Goal: Information Seeking & Learning: Learn about a topic

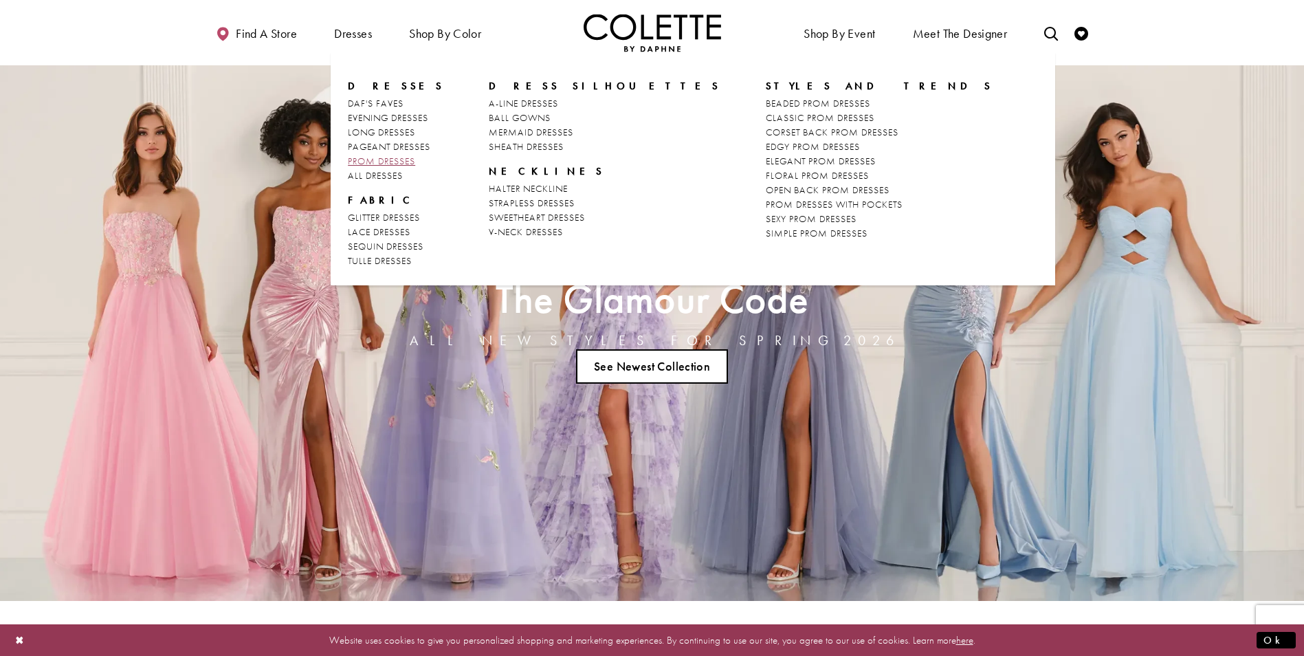
click at [382, 157] on span "PROM DRESSES" at bounding box center [381, 161] width 67 height 12
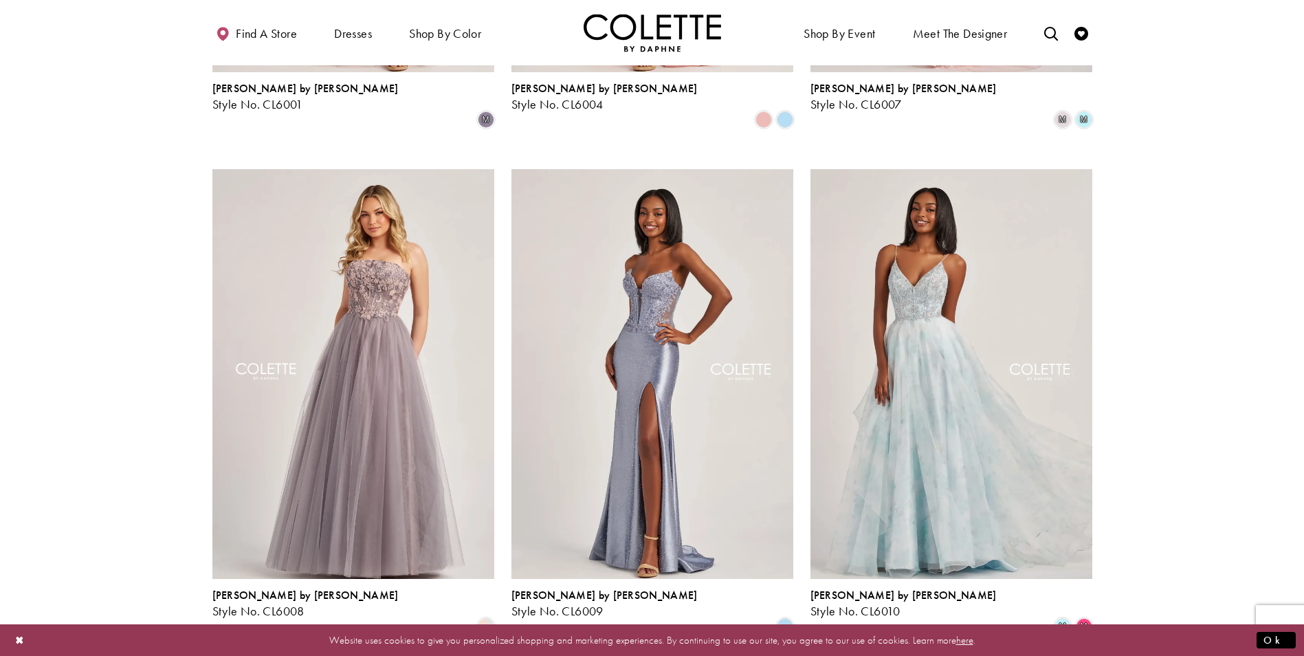
scroll to position [962, 0]
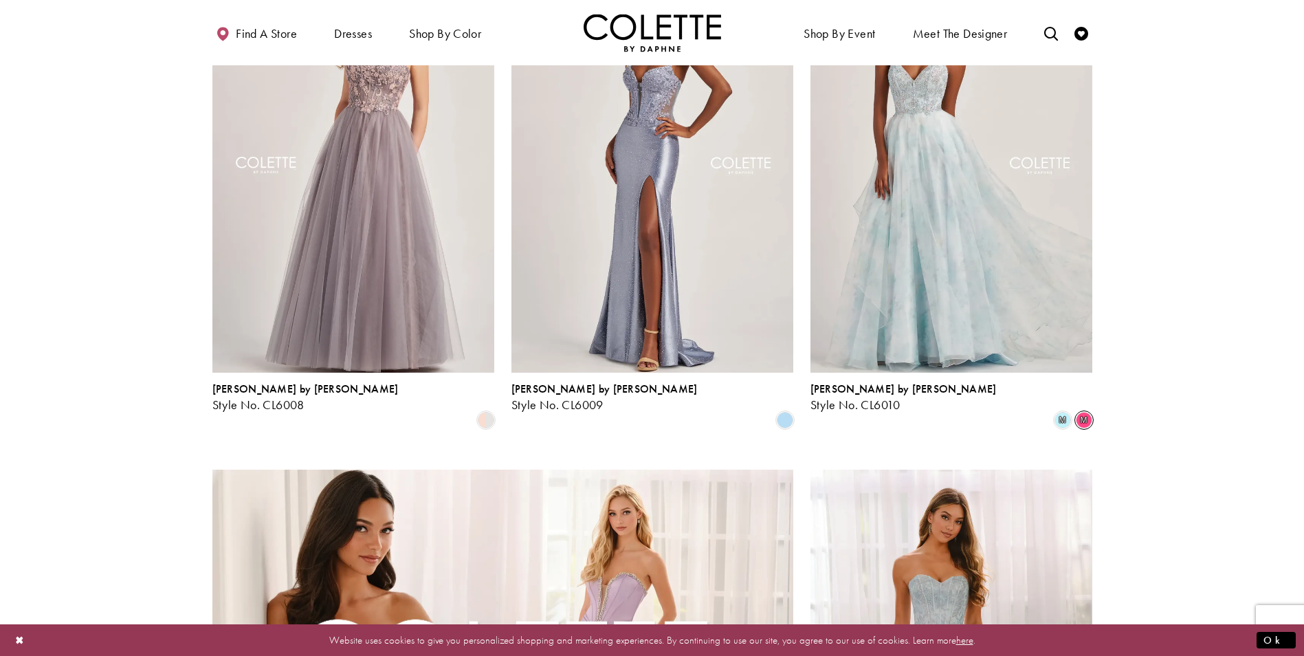
click at [1089, 412] on span "m" at bounding box center [1084, 420] width 16 height 16
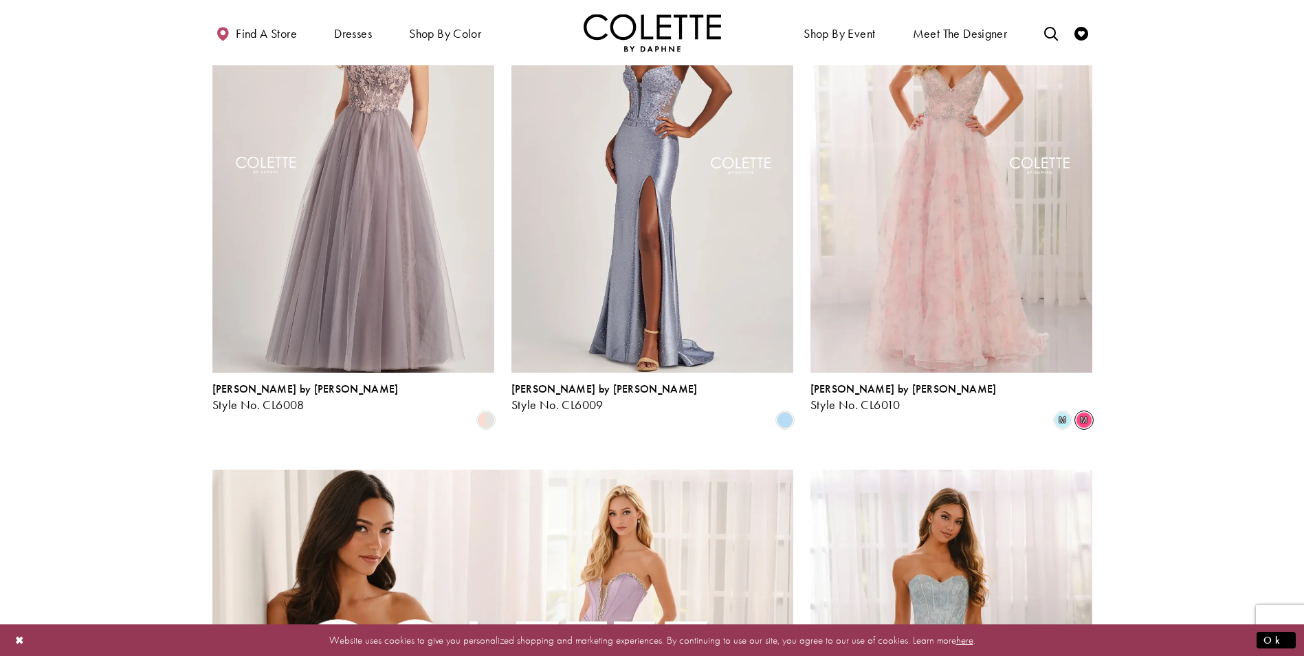
scroll to position [825, 0]
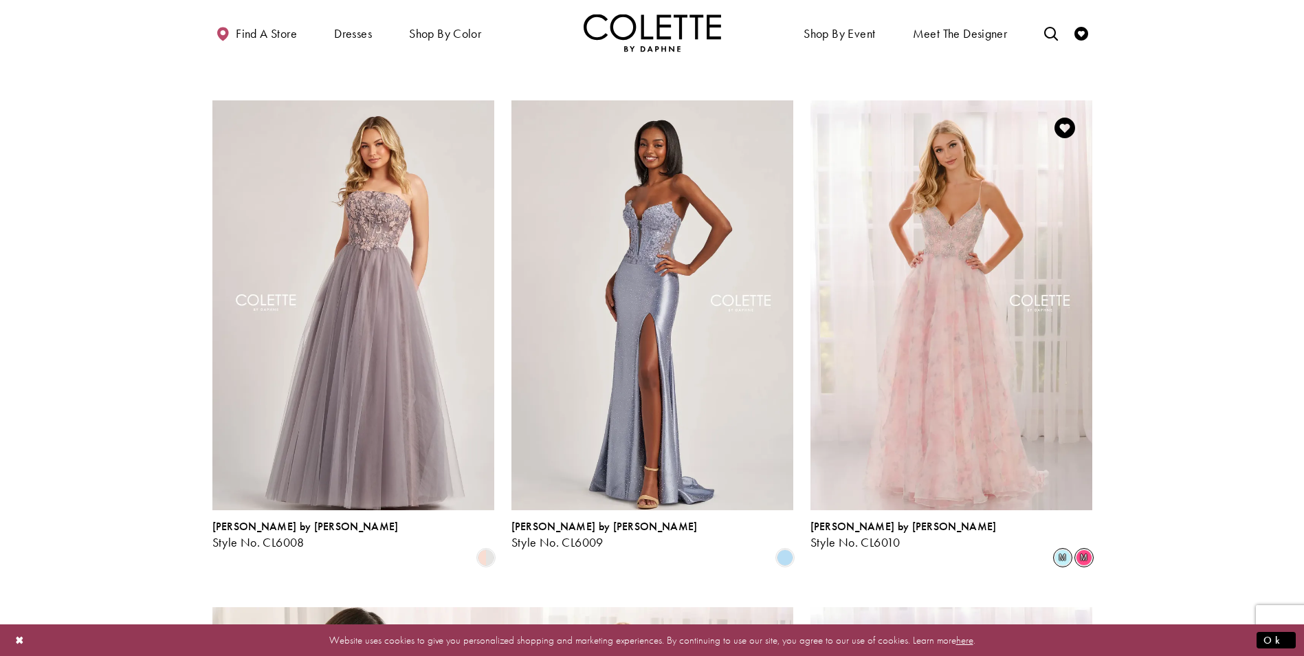
click at [1062, 549] on span "m" at bounding box center [1062, 557] width 16 height 16
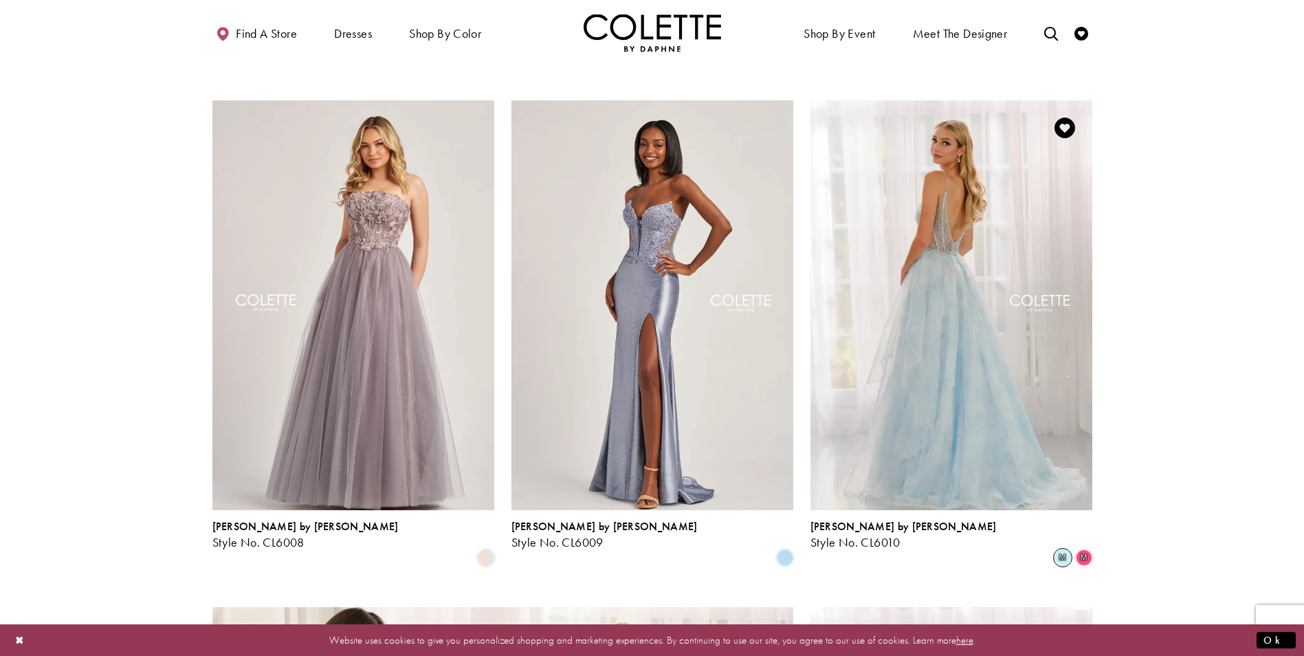
click at [1008, 348] on img "Visit Colette by Daphne Style No. CL6010 Page" at bounding box center [951, 305] width 282 height 410
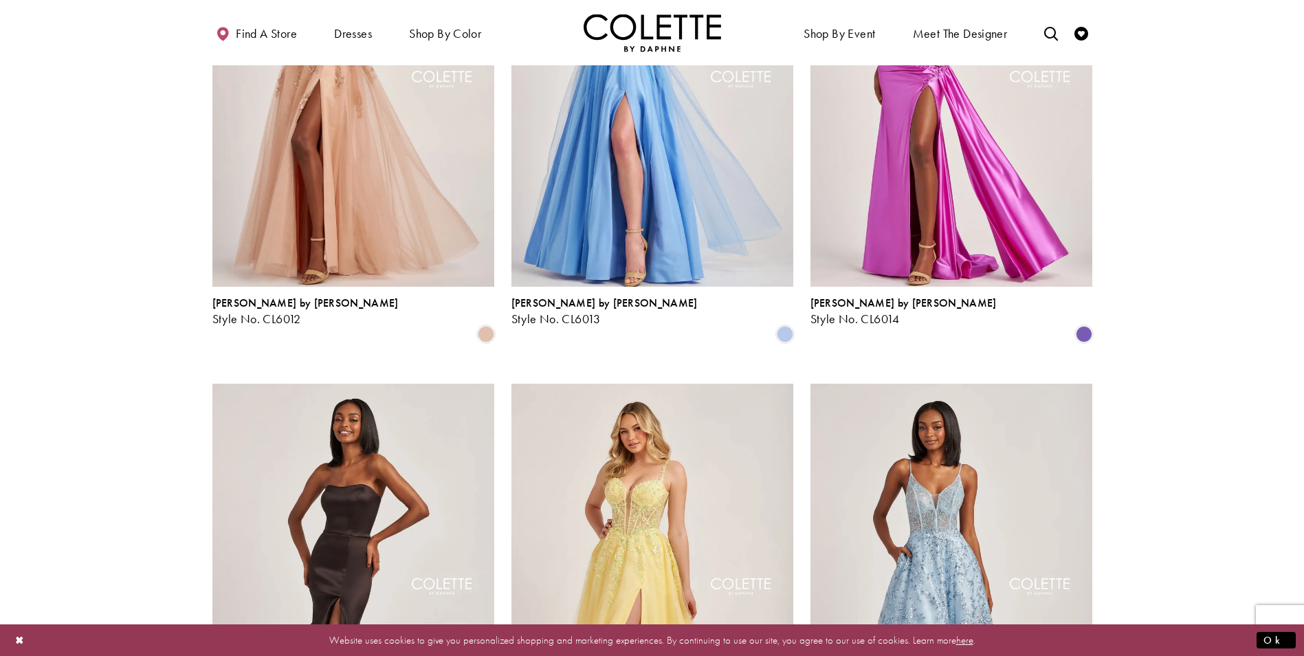
scroll to position [2268, 0]
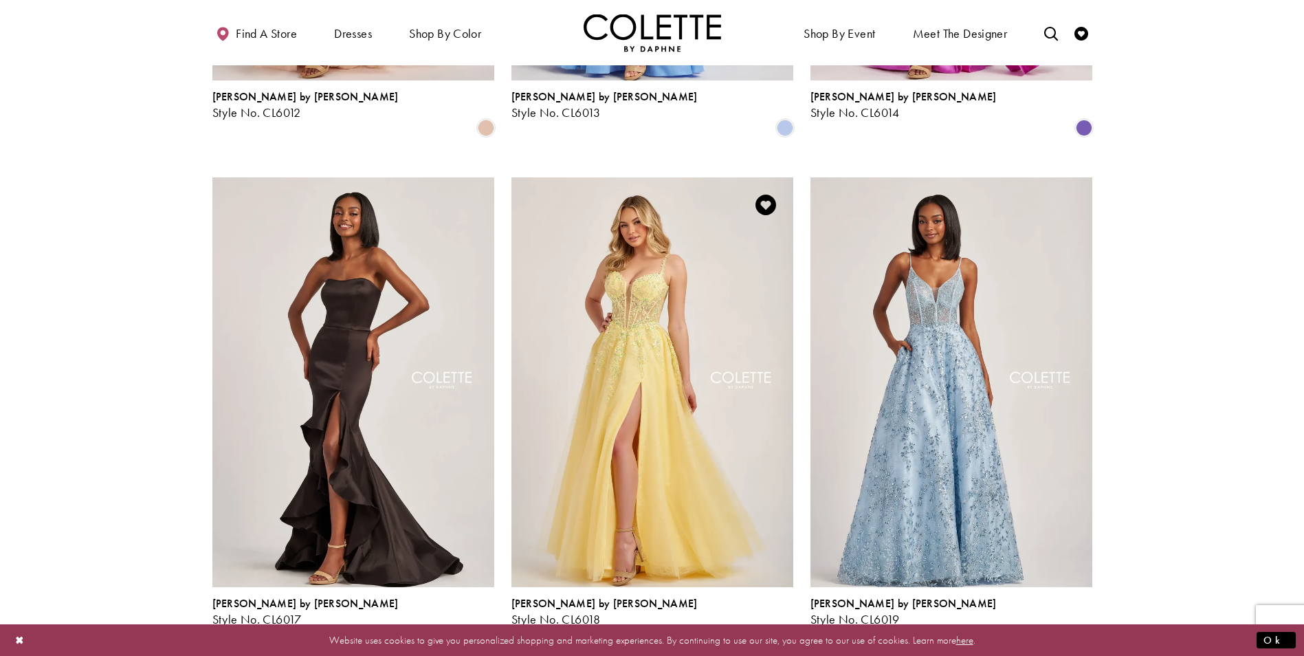
click at [788, 626] on span "Product List" at bounding box center [785, 634] width 16 height 16
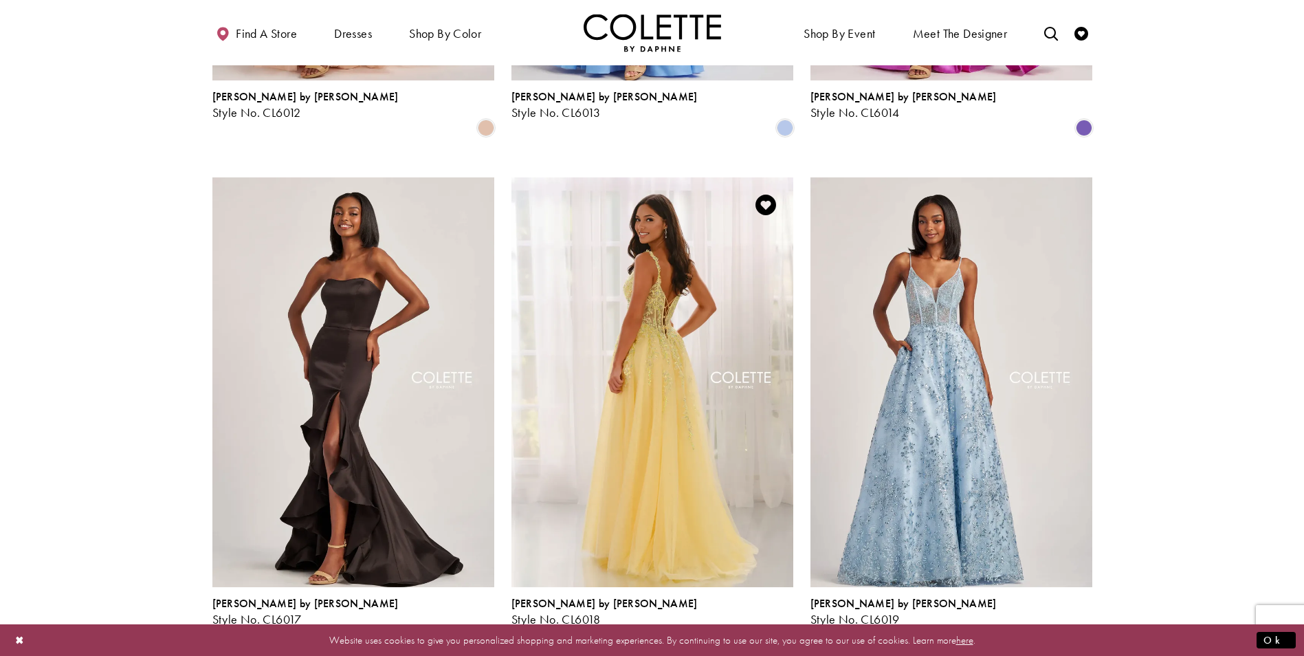
click at [608, 316] on img "Visit Colette by Daphne Style No. CL6018 Page" at bounding box center [652, 382] width 282 height 410
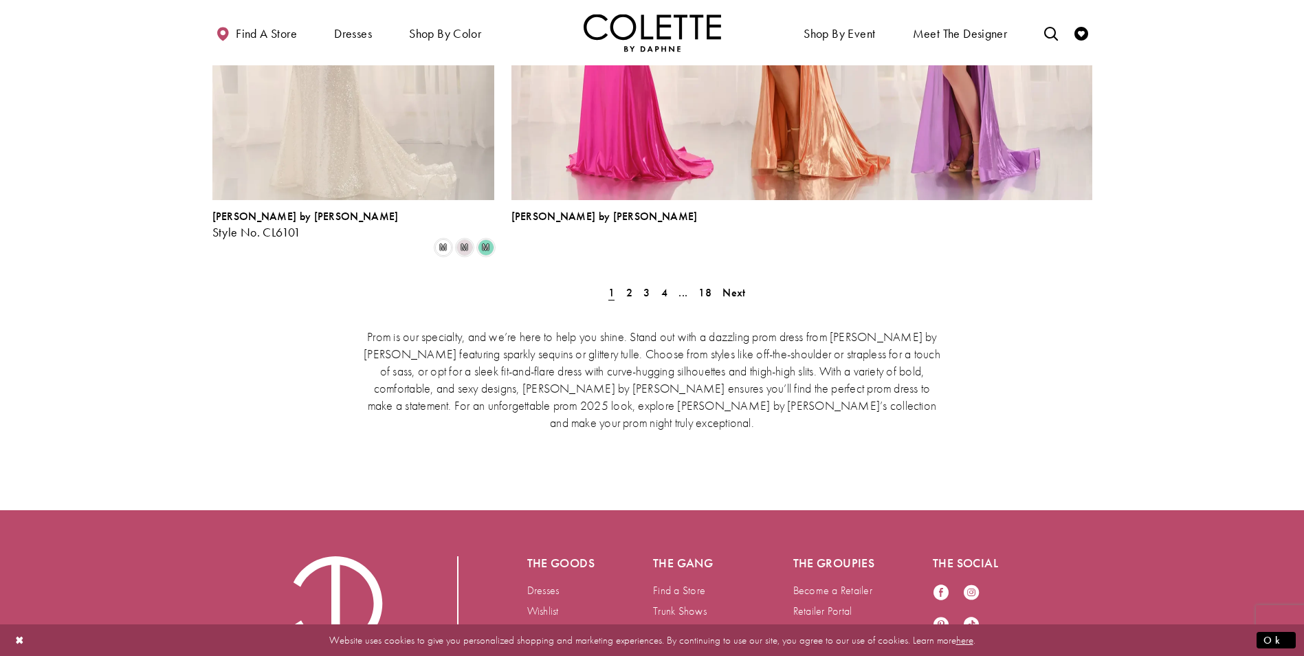
scroll to position [2887, 0]
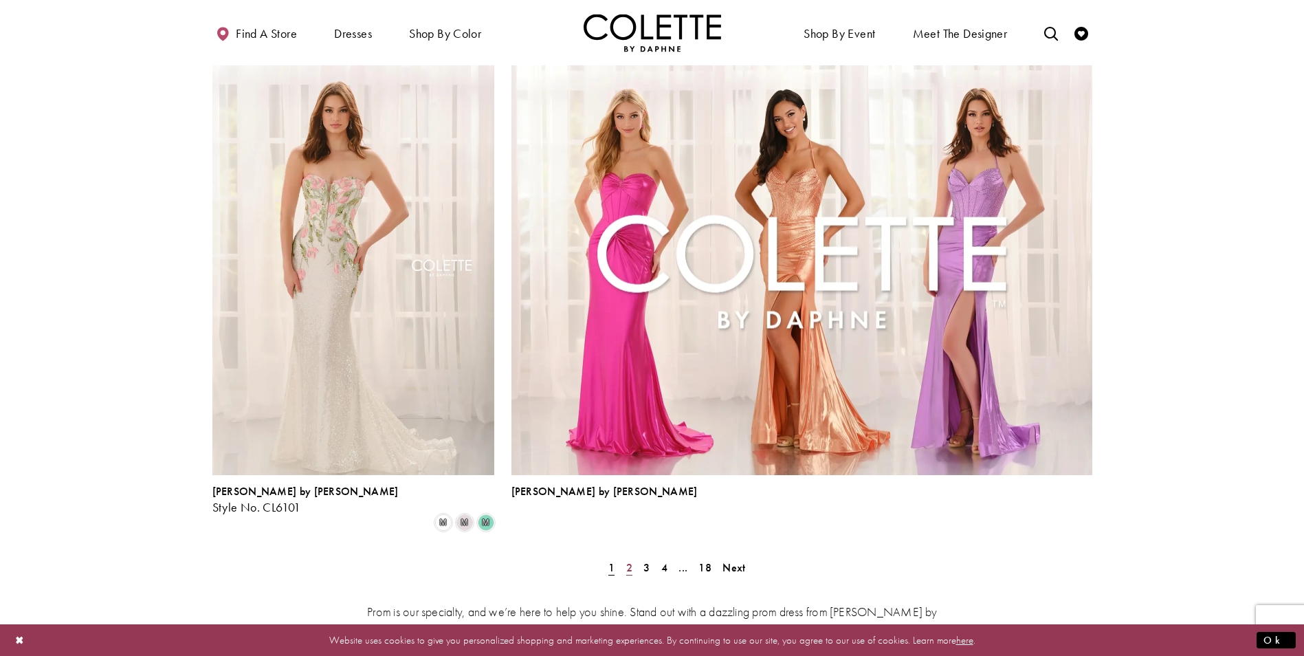
click at [630, 560] on span "2" at bounding box center [629, 567] width 6 height 14
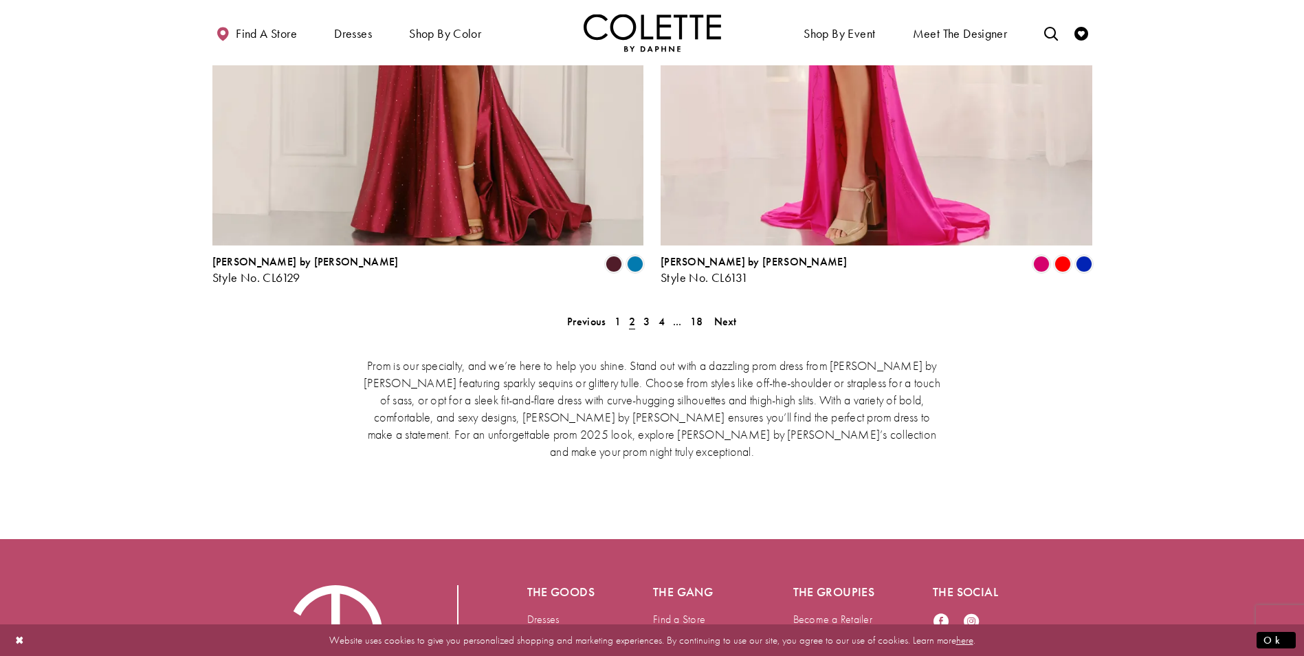
scroll to position [2896, 0]
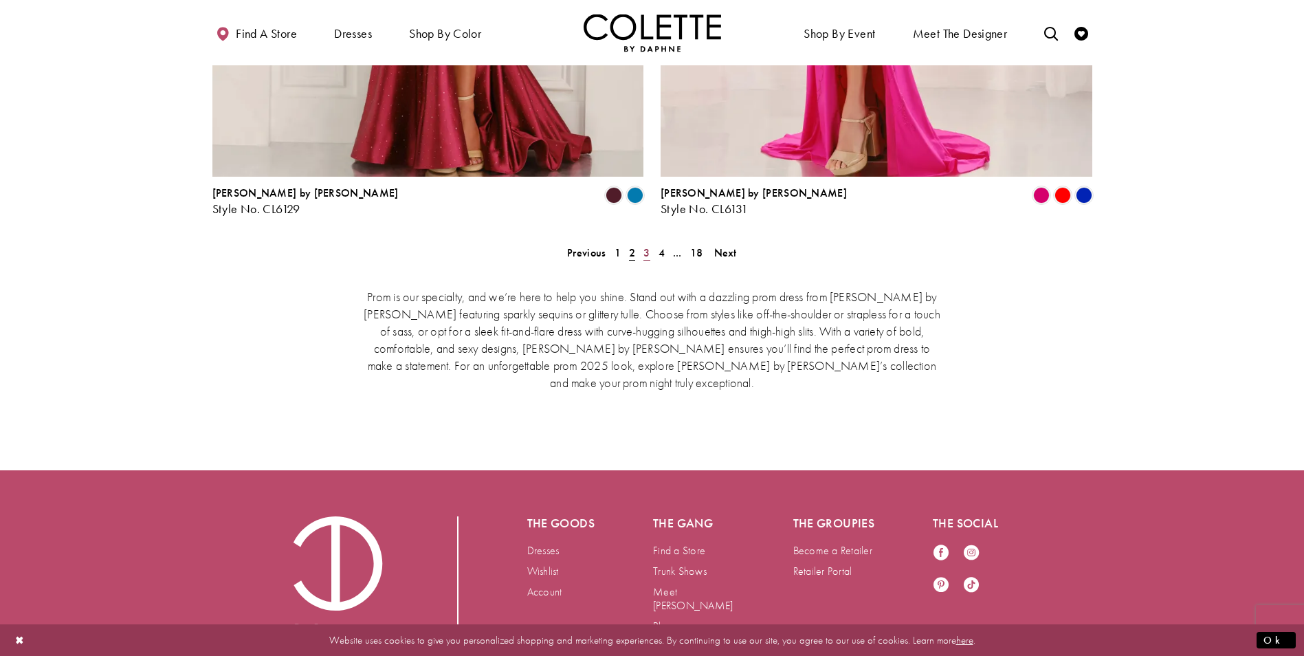
click at [642, 243] on link "3" at bounding box center [646, 253] width 14 height 20
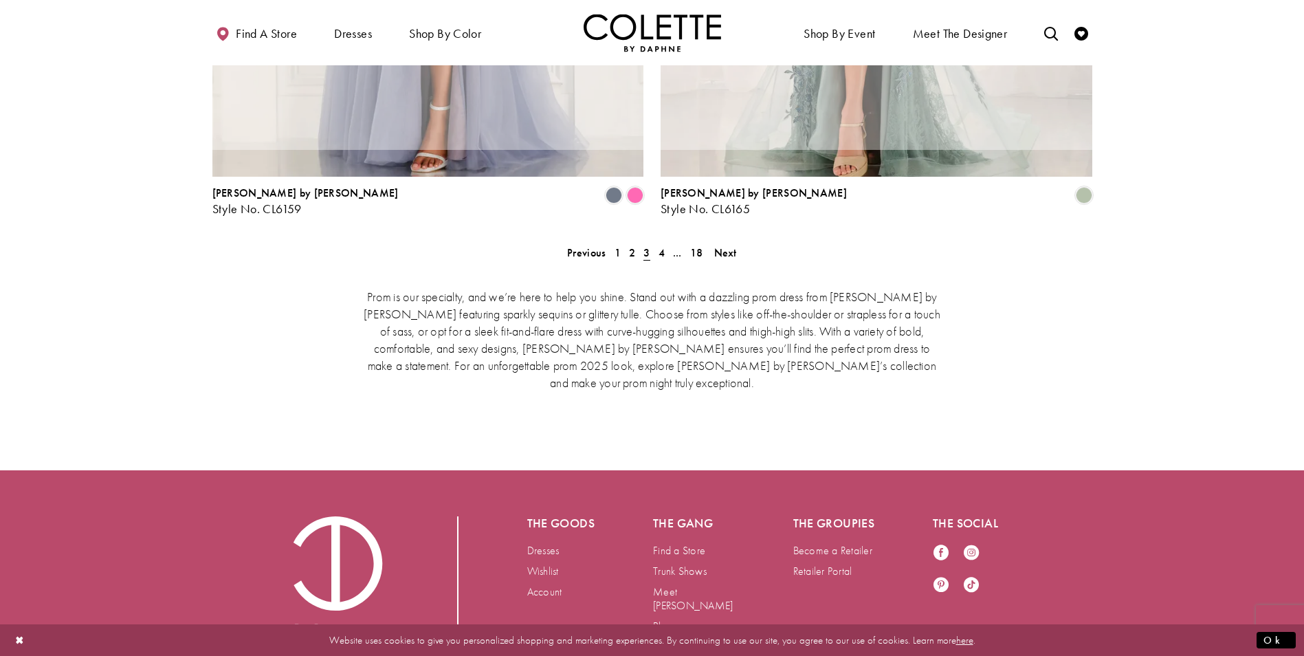
scroll to position [353, 0]
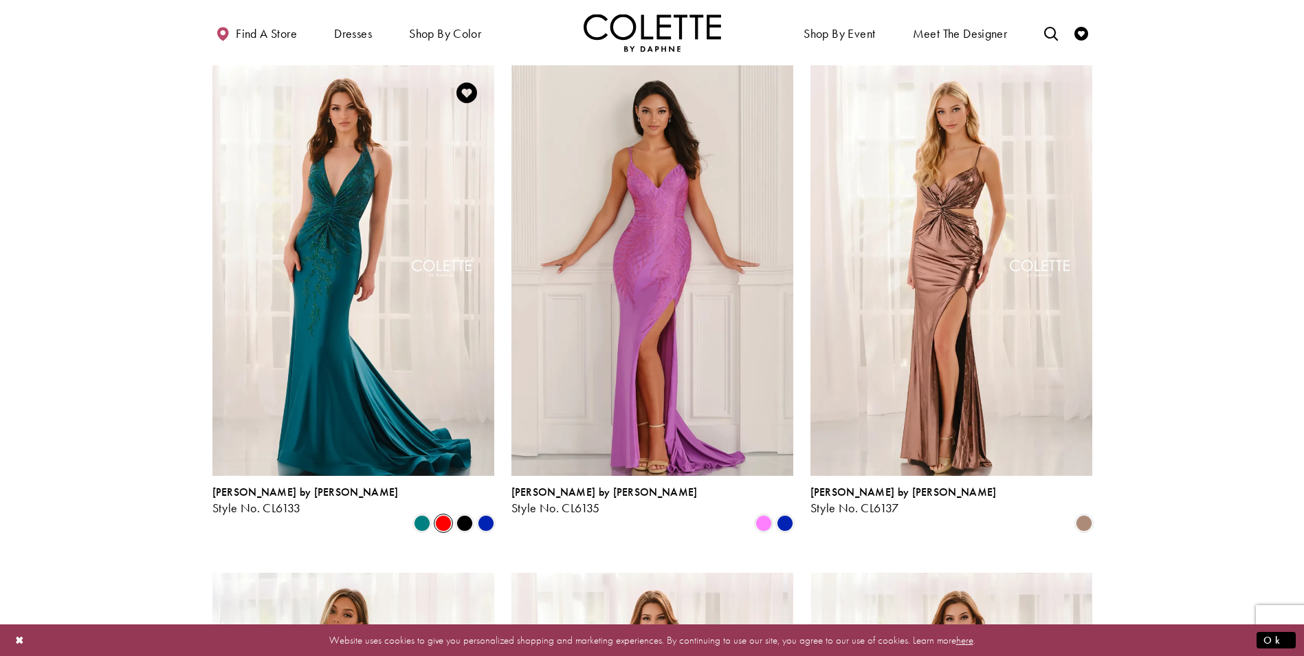
click at [437, 515] on span "Product List" at bounding box center [443, 523] width 16 height 16
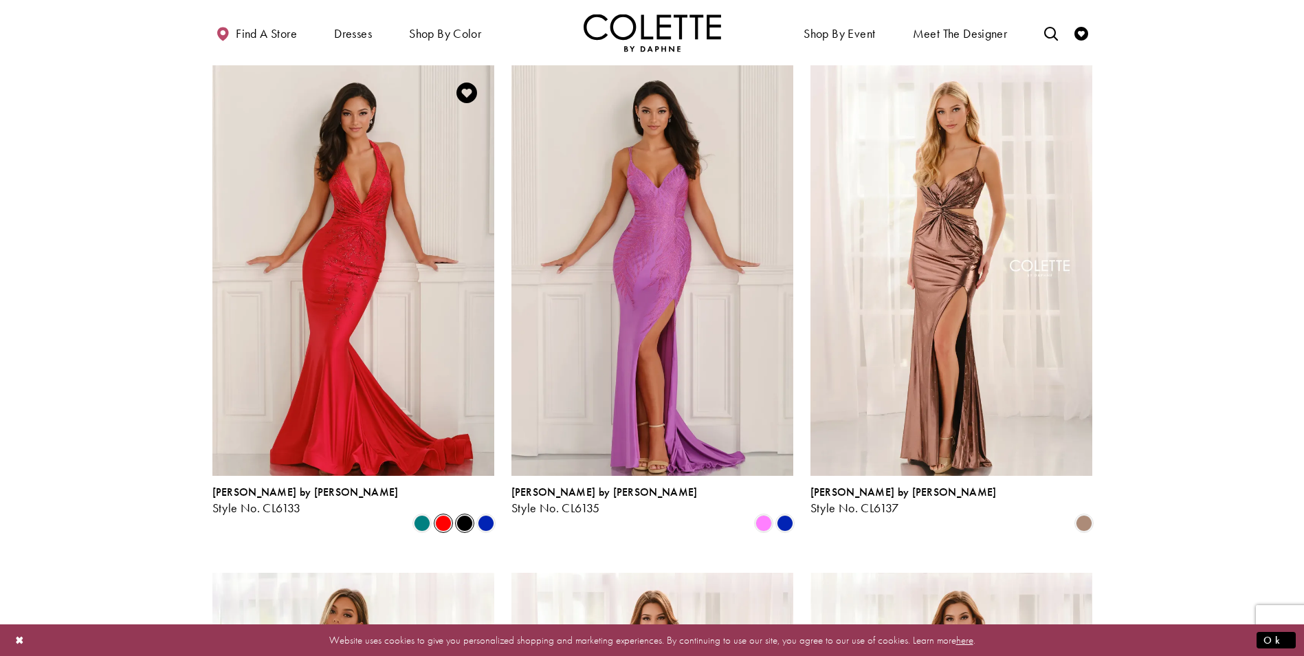
click at [465, 515] on span "Product List" at bounding box center [464, 523] width 16 height 16
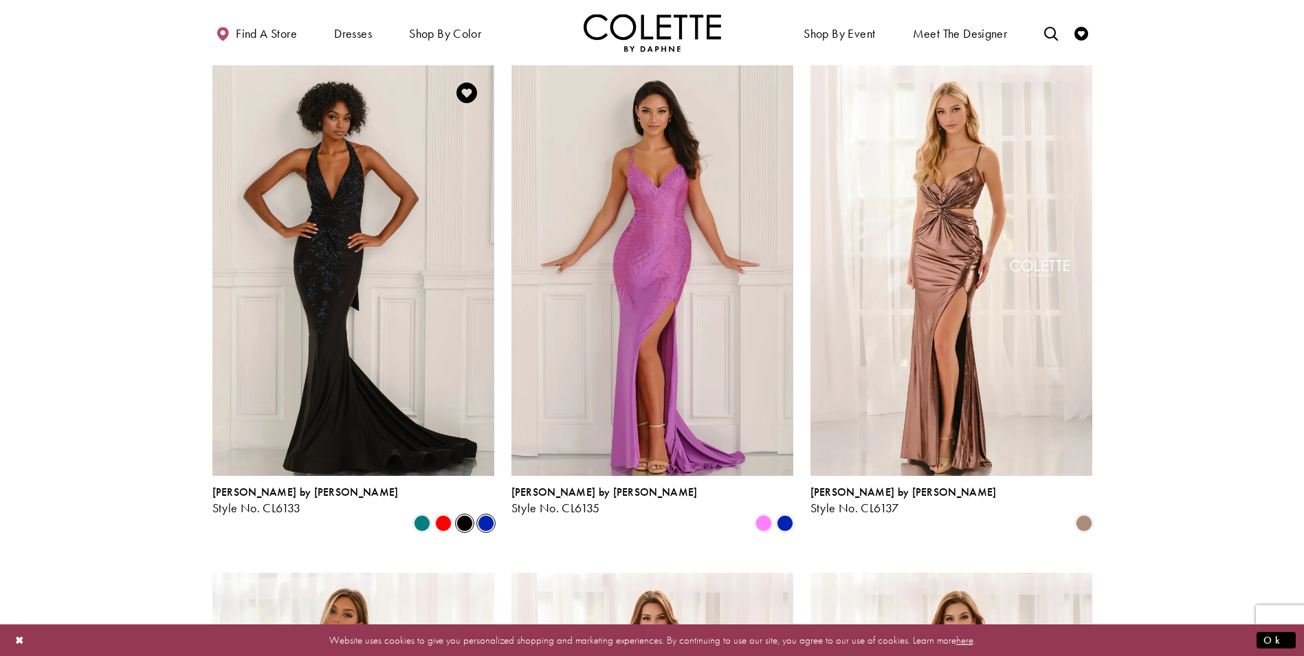
click at [484, 515] on span "Product List" at bounding box center [486, 523] width 16 height 16
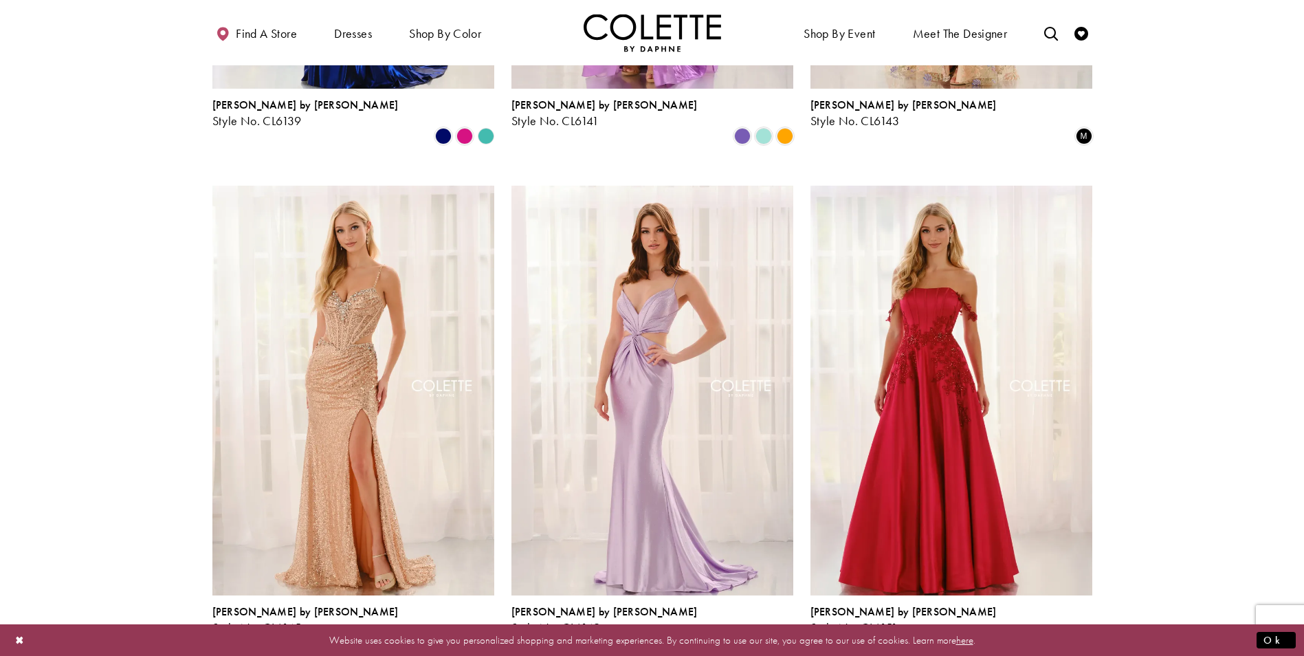
scroll to position [1315, 0]
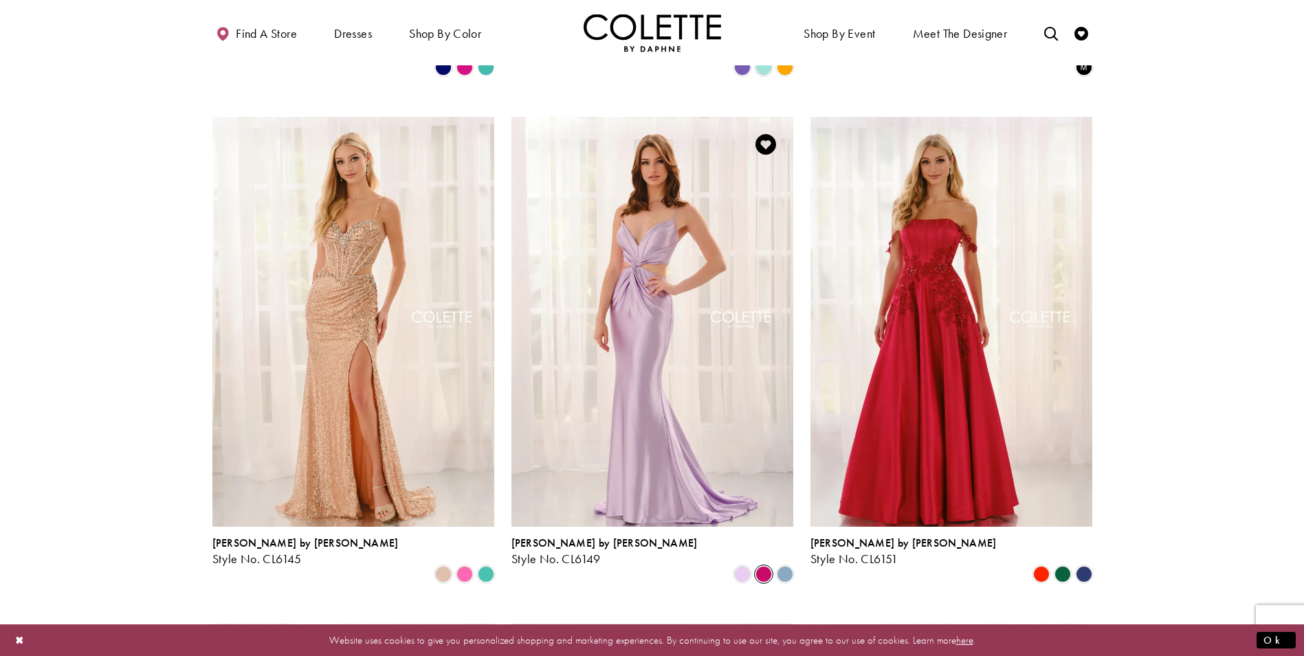
click at [760, 566] on span "Product List" at bounding box center [763, 574] width 16 height 16
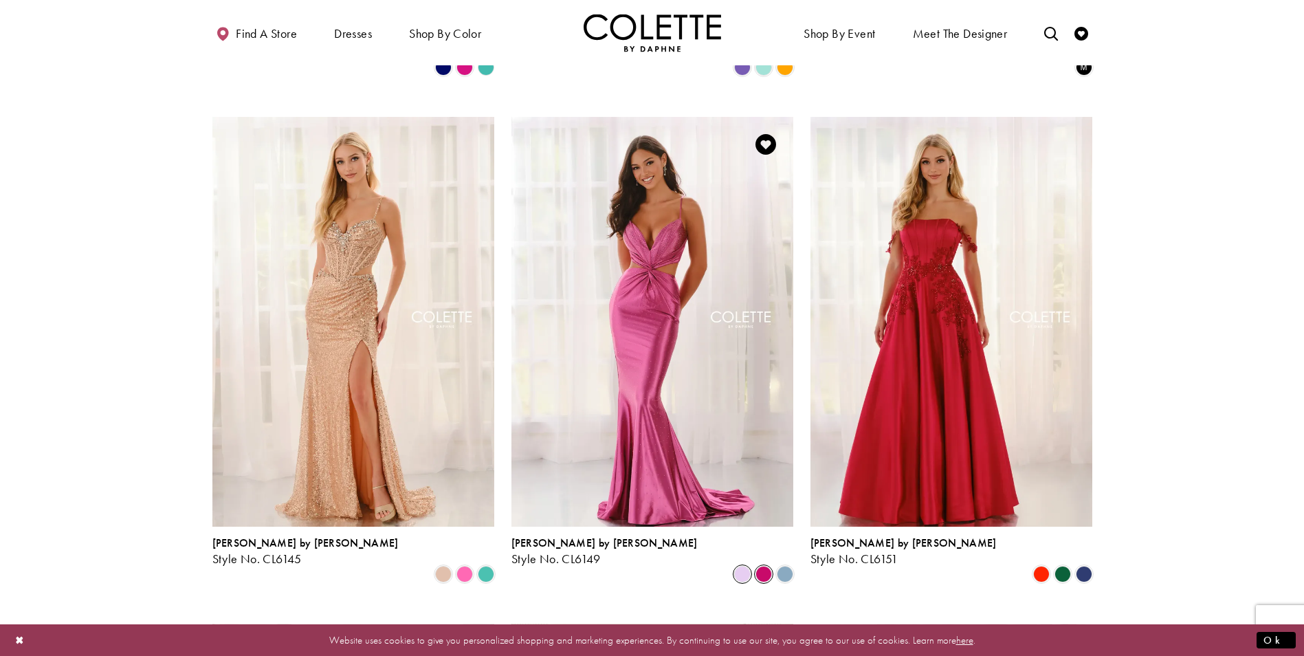
click at [741, 566] on span "Product List" at bounding box center [742, 574] width 16 height 16
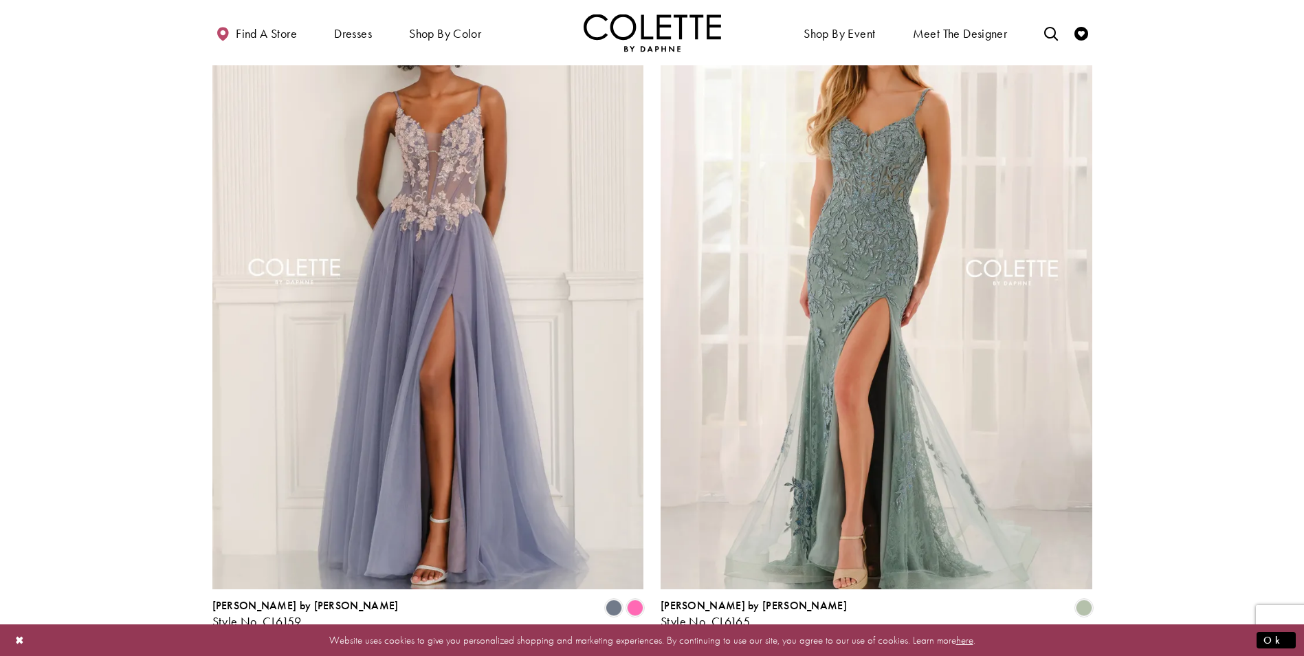
scroll to position [2621, 0]
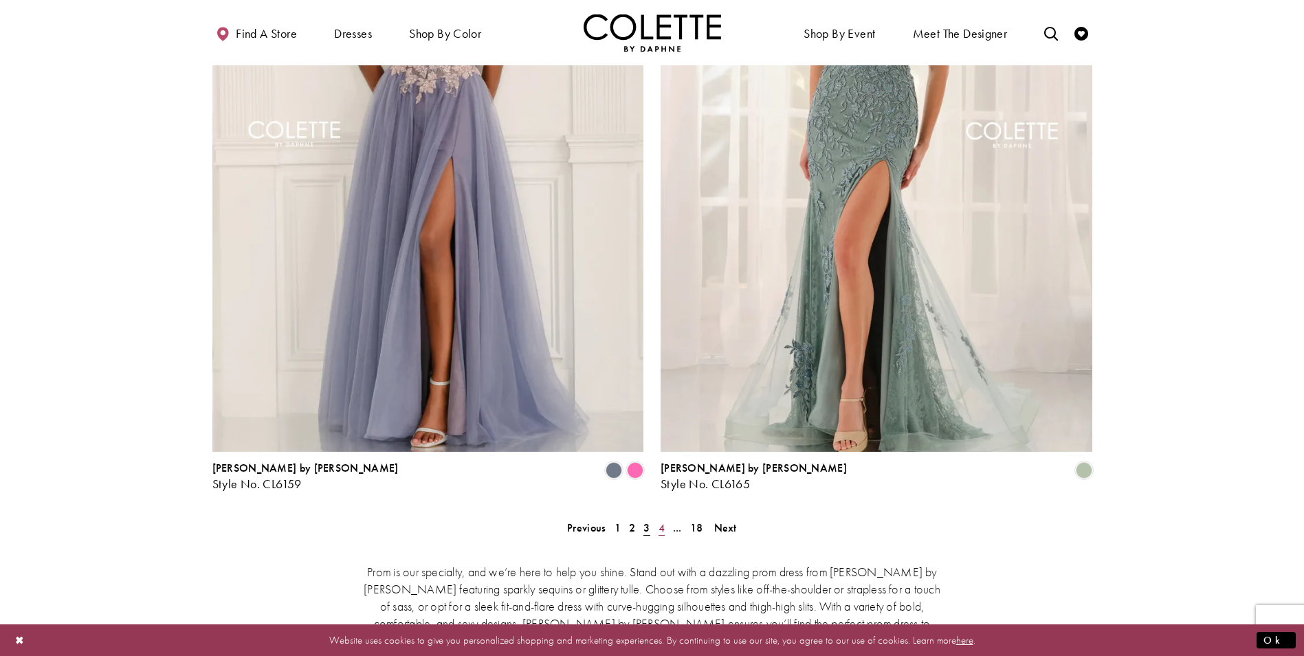
click at [654, 518] on link "4" at bounding box center [661, 528] width 14 height 20
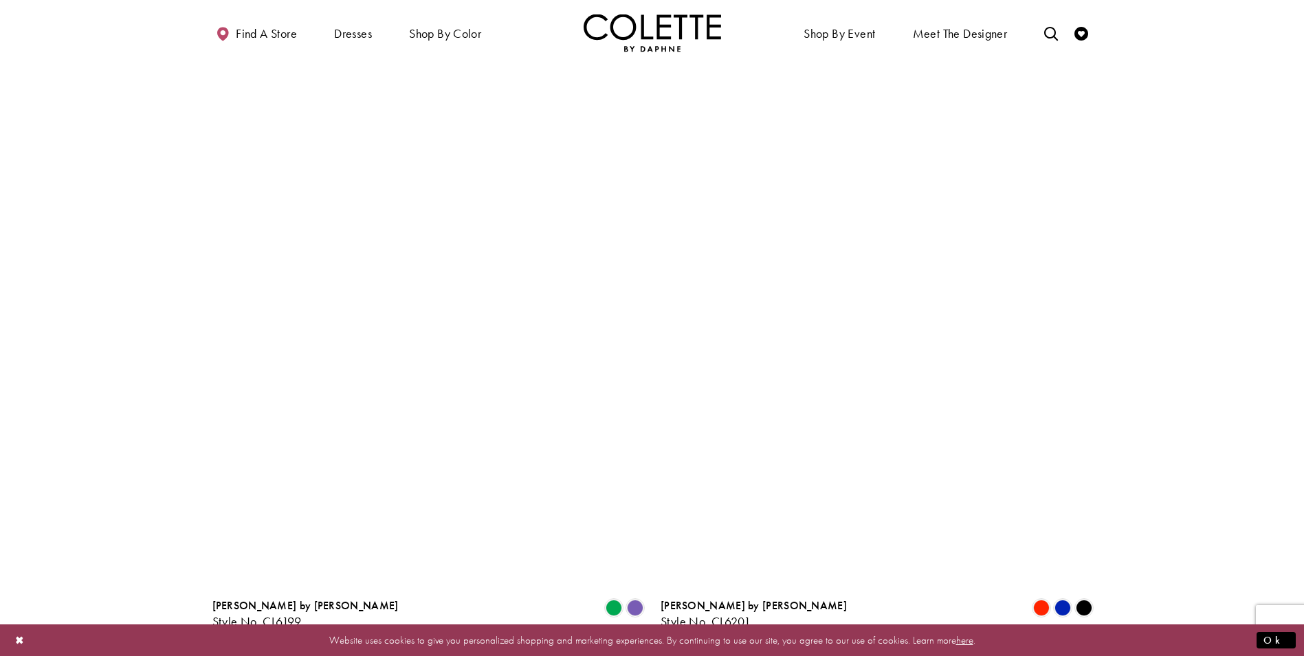
scroll to position [2758, 0]
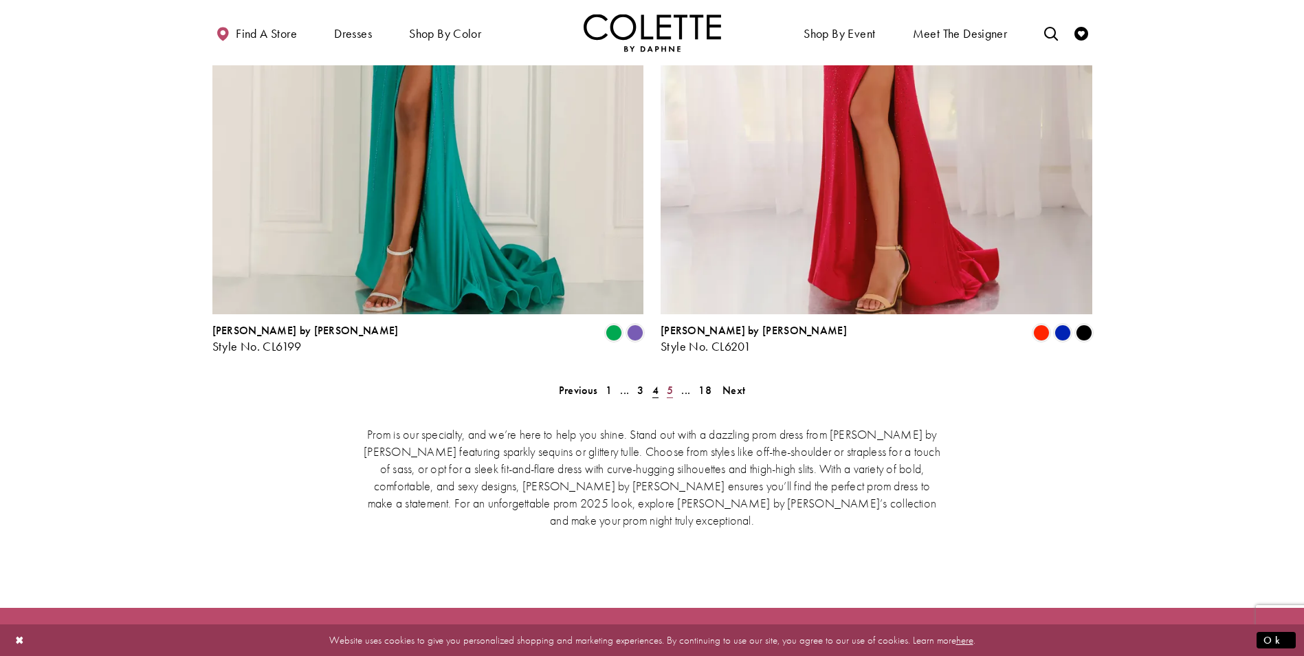
click at [674, 380] on link "5" at bounding box center [670, 390] width 14 height 20
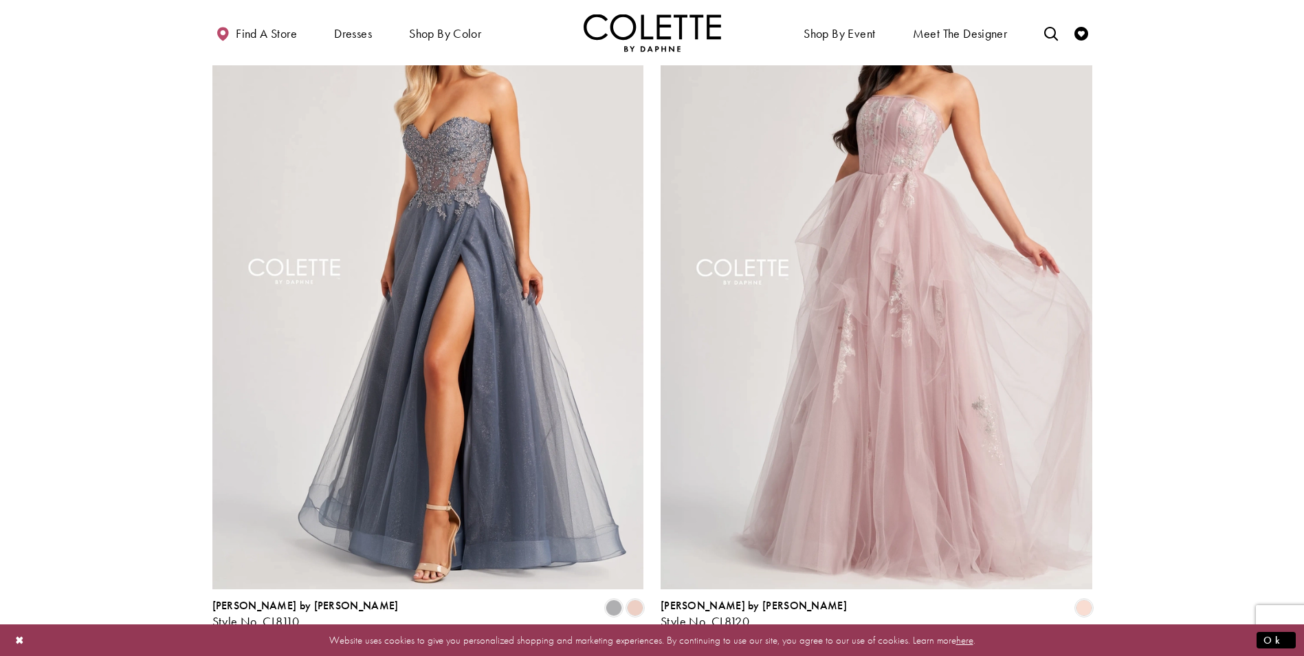
scroll to position [2758, 0]
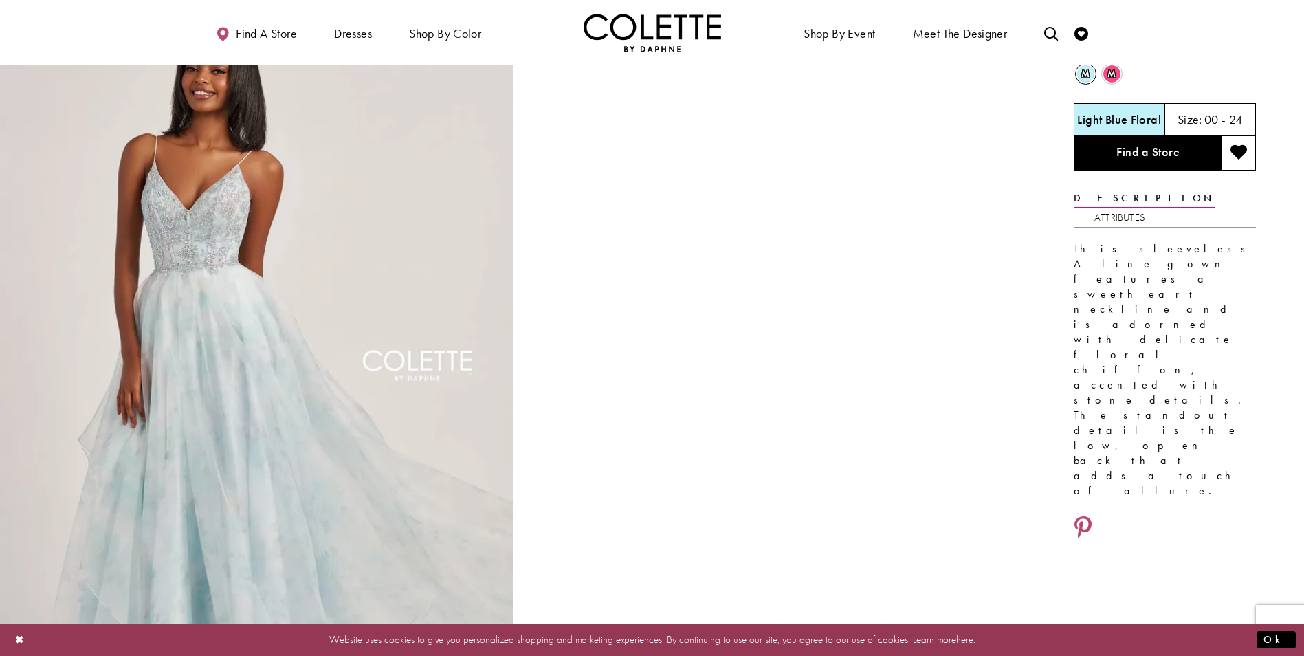
scroll to position [137, 0]
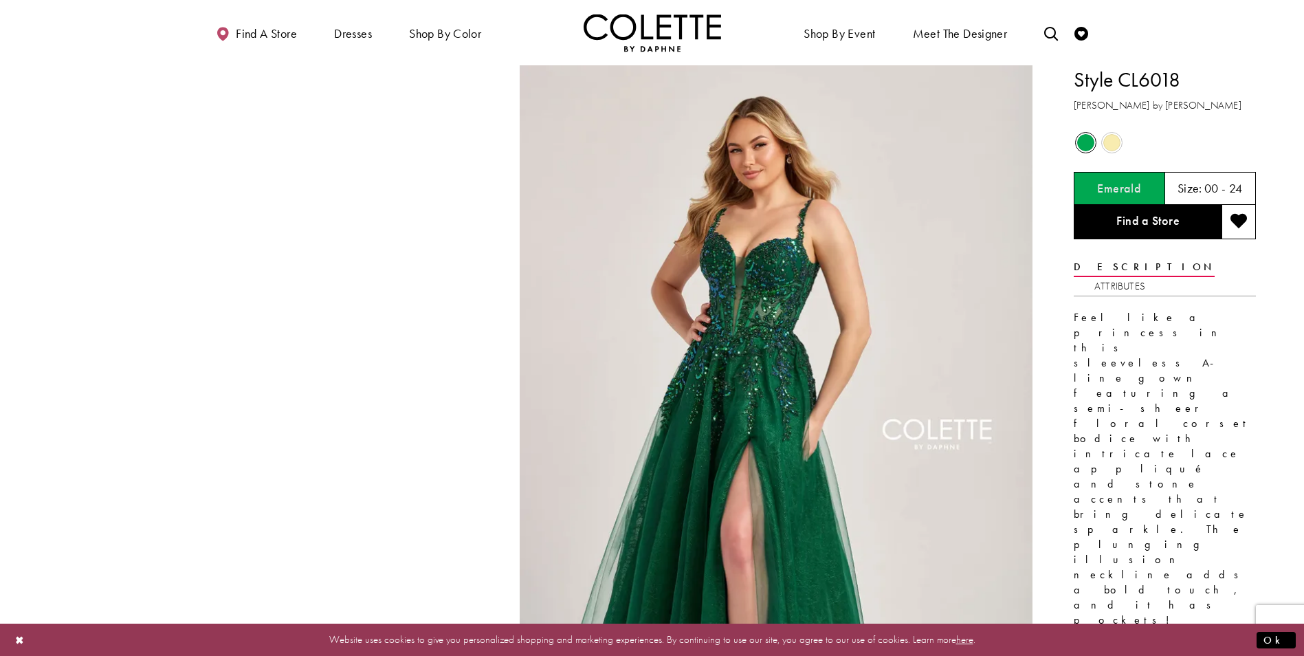
scroll to position [69, 0]
